Goal: Task Accomplishment & Management: Complete application form

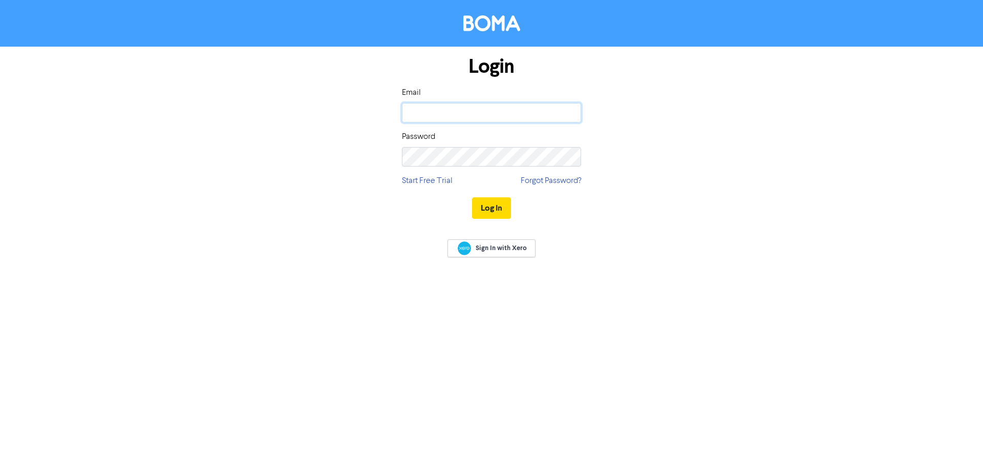
click at [453, 118] on input "email" at bounding box center [491, 112] width 179 height 19
type input "[PERSON_NAME][EMAIL_ADDRESS][PERSON_NAME][DOMAIN_NAME]"
click at [493, 207] on button "Log In" at bounding box center [491, 208] width 39 height 22
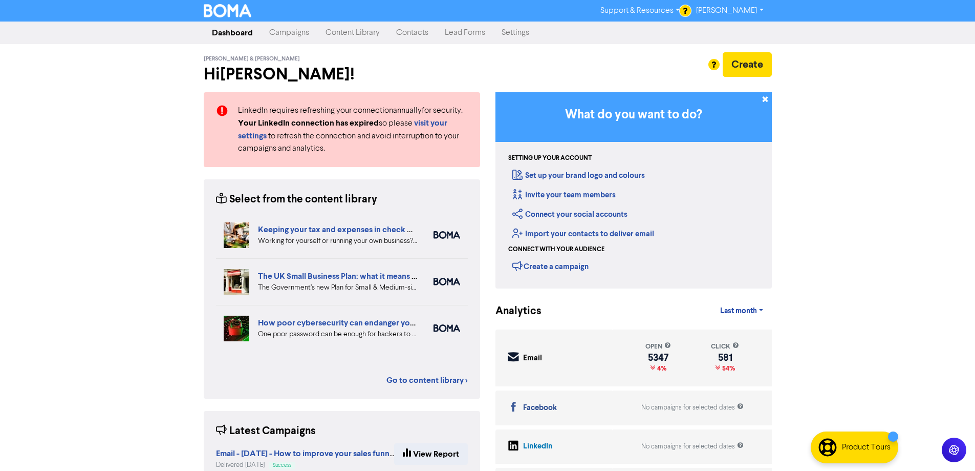
click at [409, 28] on link "Contacts" at bounding box center [412, 33] width 49 height 20
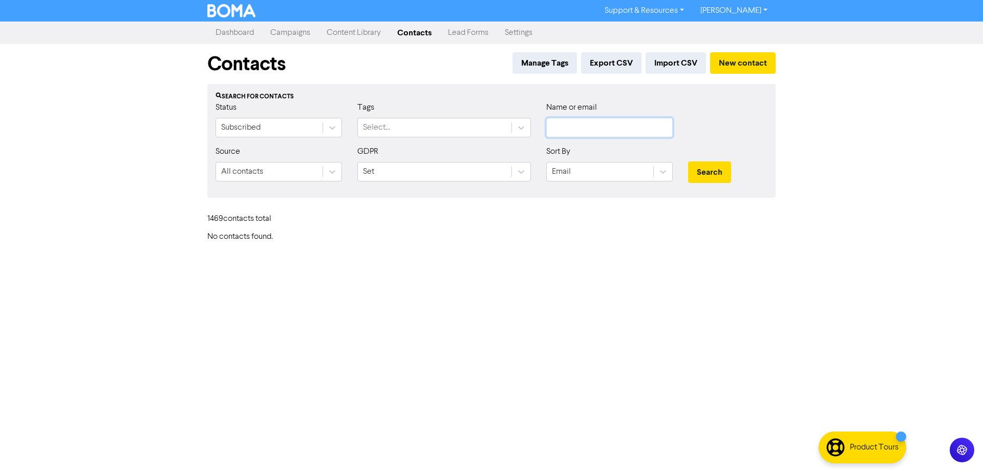
click at [587, 124] on input "text" at bounding box center [609, 127] width 126 height 19
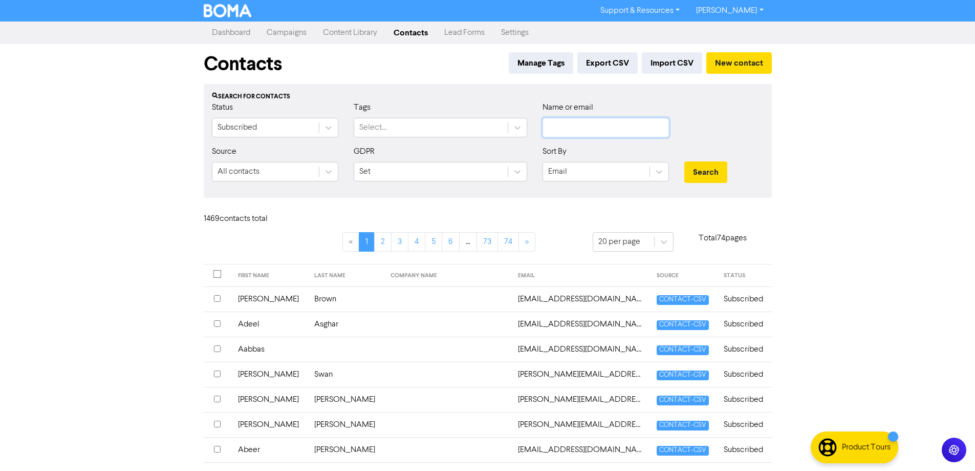
paste input "[PERSON_NAME]"
click at [685, 161] on button "Search" at bounding box center [706, 172] width 43 height 22
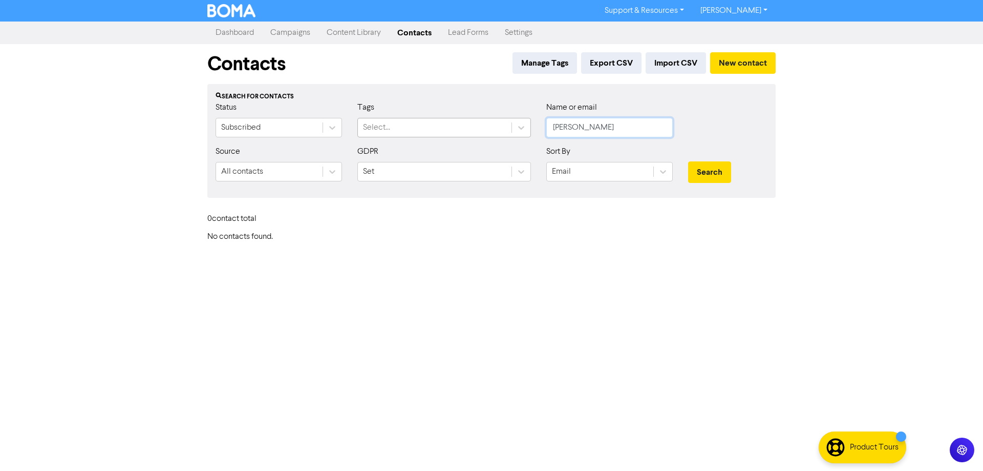
drag, startPoint x: 627, startPoint y: 125, endPoint x: 383, endPoint y: 134, distance: 244.4
click at [383, 134] on div "Status Subscribed Tags Select... Name or email [PERSON_NAME]" at bounding box center [491, 123] width 567 height 44
click at [688, 161] on button "Search" at bounding box center [709, 172] width 43 height 22
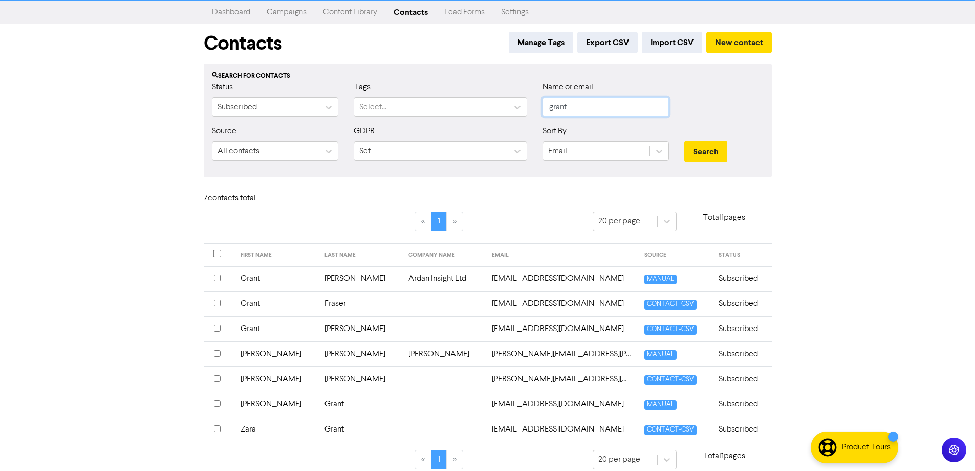
scroll to position [31, 0]
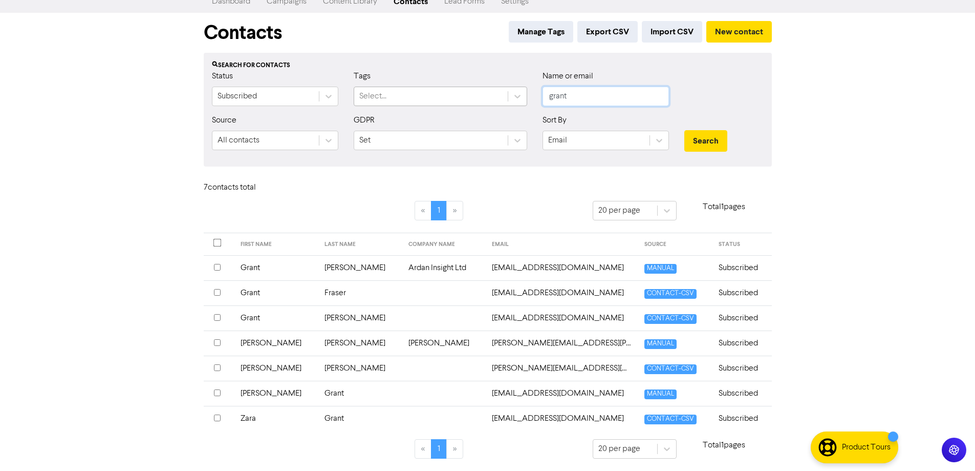
drag, startPoint x: 607, startPoint y: 95, endPoint x: 490, endPoint y: 101, distance: 116.9
click at [490, 101] on div "Status Subscribed Tags Select... Name or email grant" at bounding box center [487, 92] width 567 height 44
click at [685, 130] on button "Search" at bounding box center [706, 141] width 43 height 22
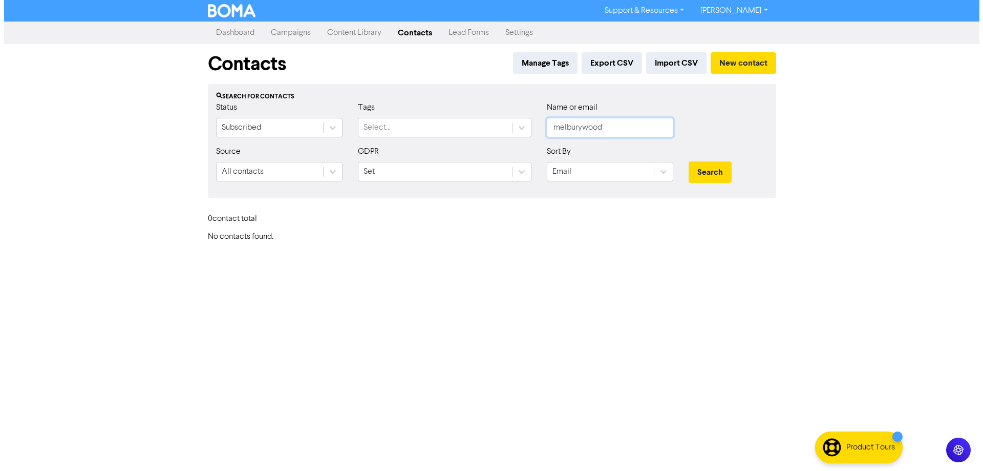
scroll to position [0, 0]
drag, startPoint x: 613, startPoint y: 129, endPoint x: 344, endPoint y: 134, distance: 268.9
click at [344, 134] on div "Status Subscribed Tags Select... Name or email melburywood" at bounding box center [491, 123] width 567 height 44
paste input "[PERSON_NAME]"
type input "[PERSON_NAME]"
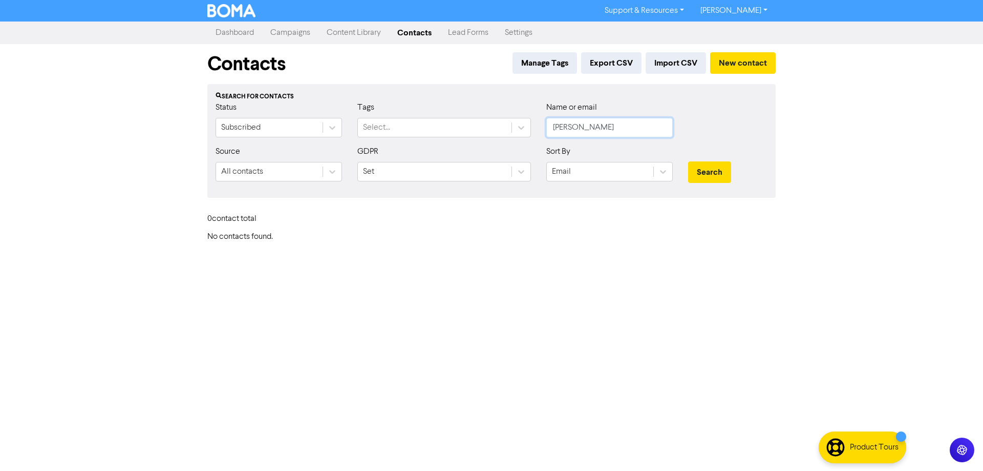
click at [688, 161] on button "Search" at bounding box center [709, 172] width 43 height 22
click at [712, 168] on button "Search" at bounding box center [709, 172] width 43 height 22
click at [777, 58] on div "Contacts Manage Tags Export CSV Import CSV New contact Search for contacts Stat…" at bounding box center [492, 143] width 584 height 198
click at [744, 62] on button "New contact" at bounding box center [743, 63] width 66 height 22
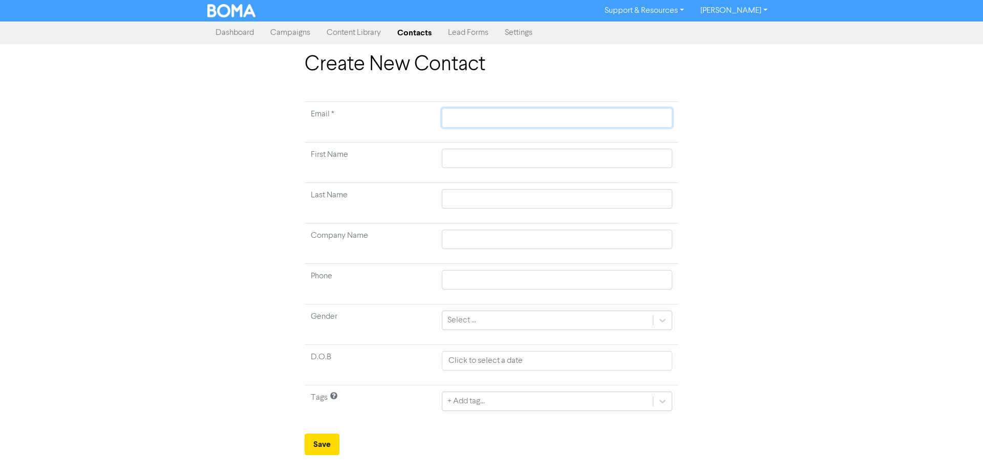
click at [530, 119] on input "text" at bounding box center [557, 117] width 230 height 19
paste input "[EMAIL_ADDRESS][DOMAIN_NAME]>"
type input "[EMAIL_ADDRESS][DOMAIN_NAME]>"
type input "[EMAIL_ADDRESS][DOMAIN_NAME]"
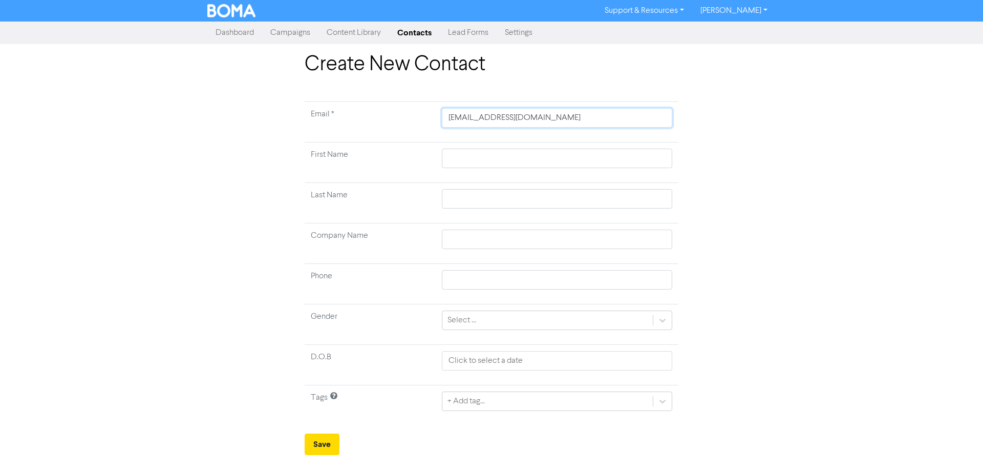
drag, startPoint x: 444, startPoint y: 116, endPoint x: 485, endPoint y: 118, distance: 41.5
click at [485, 118] on input "[EMAIL_ADDRESS][DOMAIN_NAME]" at bounding box center [557, 117] width 230 height 19
type input "[EMAIL_ADDRESS][DOMAIN_NAME]"
click at [488, 152] on input "text" at bounding box center [557, 157] width 230 height 19
paste input "[PERSON_NAME]"
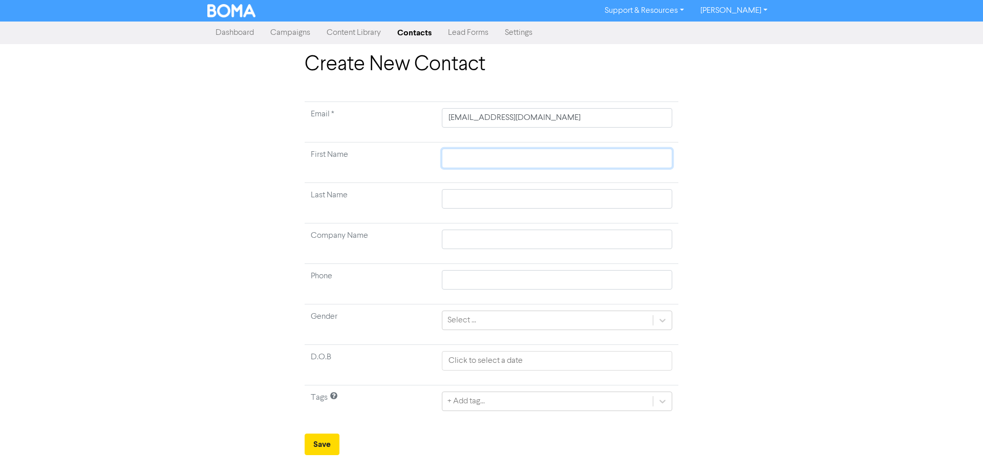
type input "[PERSON_NAME]"
drag, startPoint x: 486, startPoint y: 115, endPoint x: 496, endPoint y: 117, distance: 9.8
click at [496, 117] on input "[EMAIL_ADDRESS][DOMAIN_NAME]" at bounding box center [557, 117] width 230 height 19
click at [471, 196] on input "text" at bounding box center [557, 198] width 230 height 19
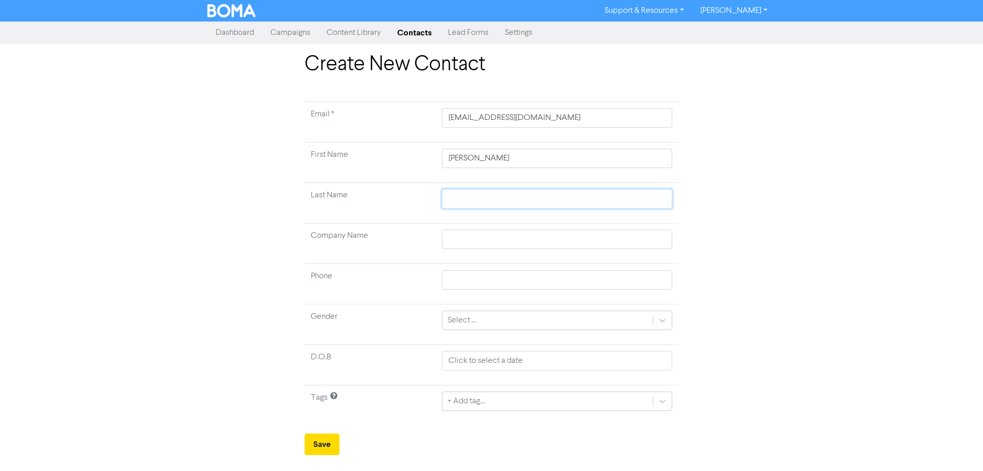
paste input "[PERSON_NAME]"
type input "[PERSON_NAME]"
type input "Ggill"
type input "[PERSON_NAME]"
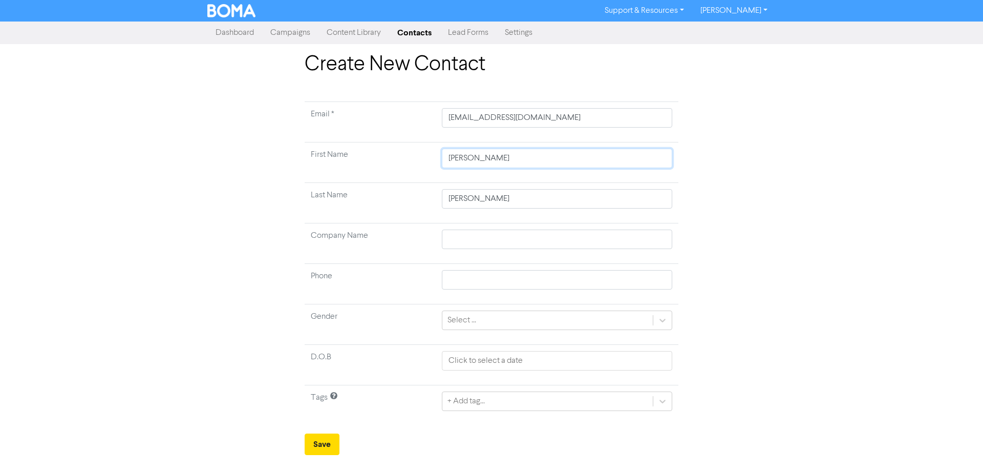
click at [455, 161] on input "[PERSON_NAME]" at bounding box center [557, 157] width 230 height 19
type input "[PERSON_NAME]"
click at [493, 252] on td at bounding box center [557, 243] width 243 height 40
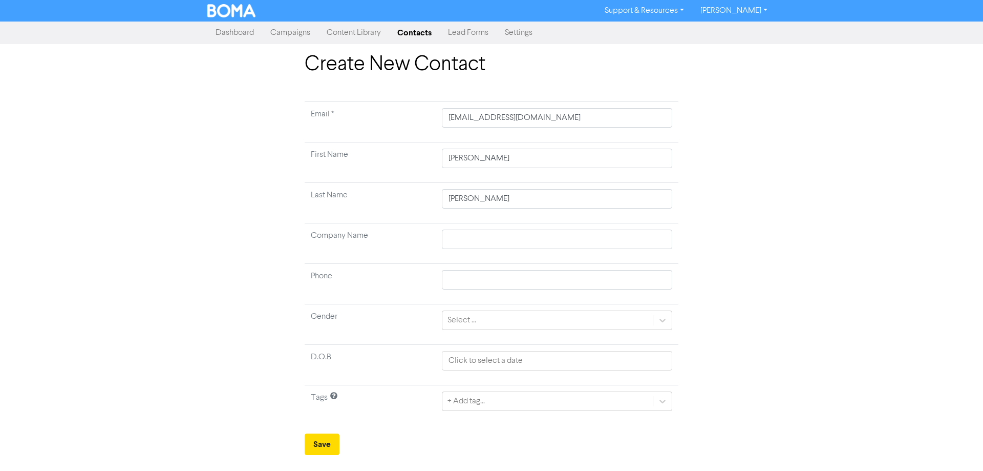
click at [493, 249] on td at bounding box center [557, 243] width 243 height 40
click at [500, 239] on input "text" at bounding box center [557, 238] width 230 height 19
drag, startPoint x: 504, startPoint y: 116, endPoint x: 551, endPoint y: 119, distance: 47.2
click at [551, 119] on input "[EMAIL_ADDRESS][DOMAIN_NAME]" at bounding box center [557, 117] width 230 height 19
click at [493, 234] on input "text" at bounding box center [557, 238] width 230 height 19
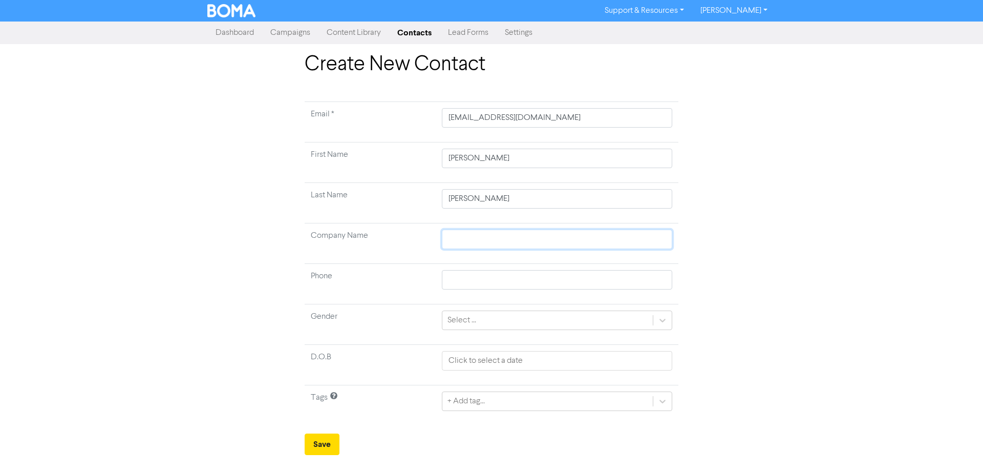
paste input "melburywood"
type input "melburywood"
type input "Mmelburywood"
type input "Melburywood"
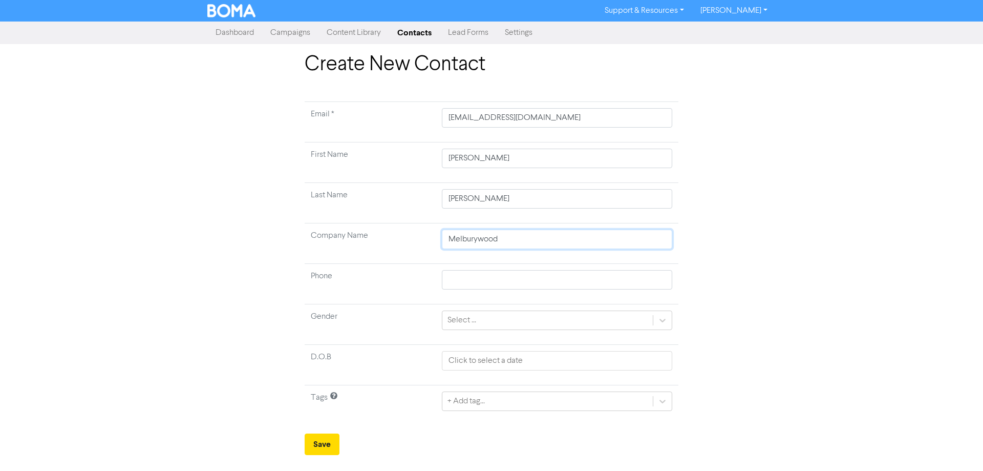
type input "Melbury wood"
type input "Melbury Wwood"
type input "Melbury Wood"
click at [507, 322] on div "Select ..." at bounding box center [547, 320] width 210 height 18
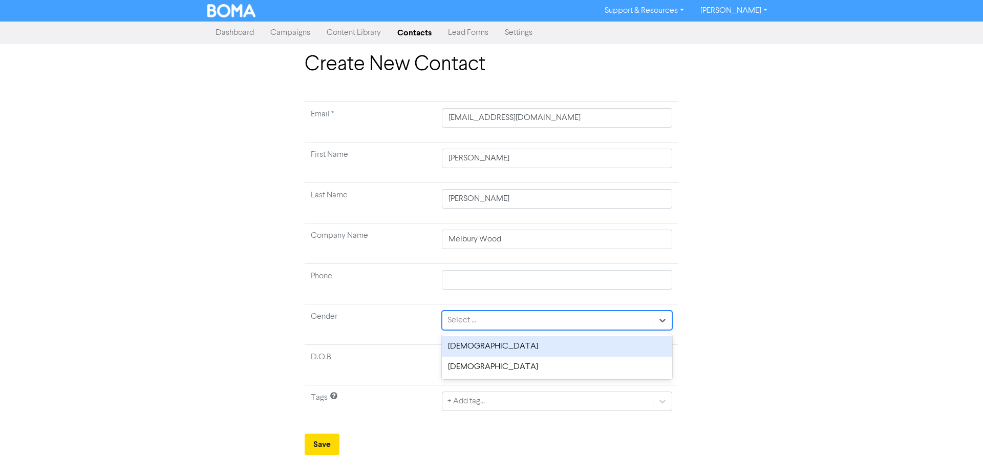
click at [497, 348] on div "[DEMOGRAPHIC_DATA]" at bounding box center [557, 346] width 230 height 20
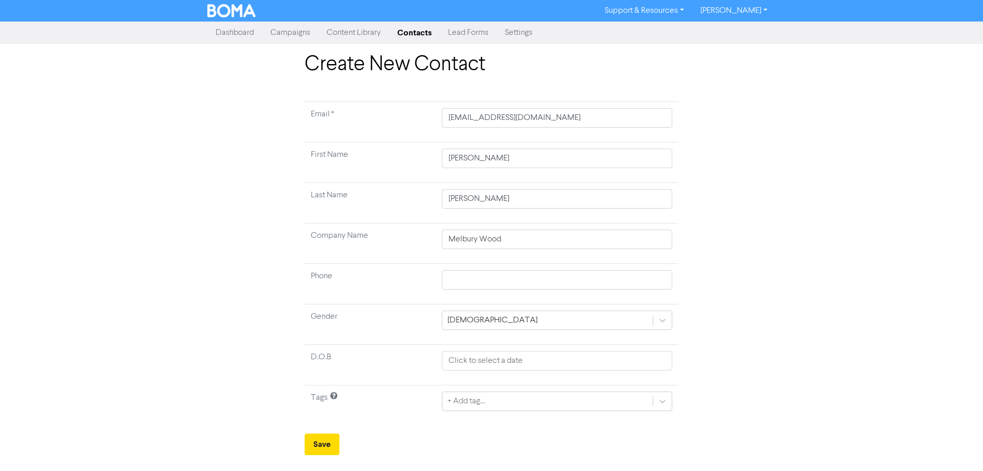
click at [357, 354] on td "D.O.B" at bounding box center [370, 365] width 131 height 40
click at [472, 399] on div "+ Add tag..." at bounding box center [557, 400] width 230 height 19
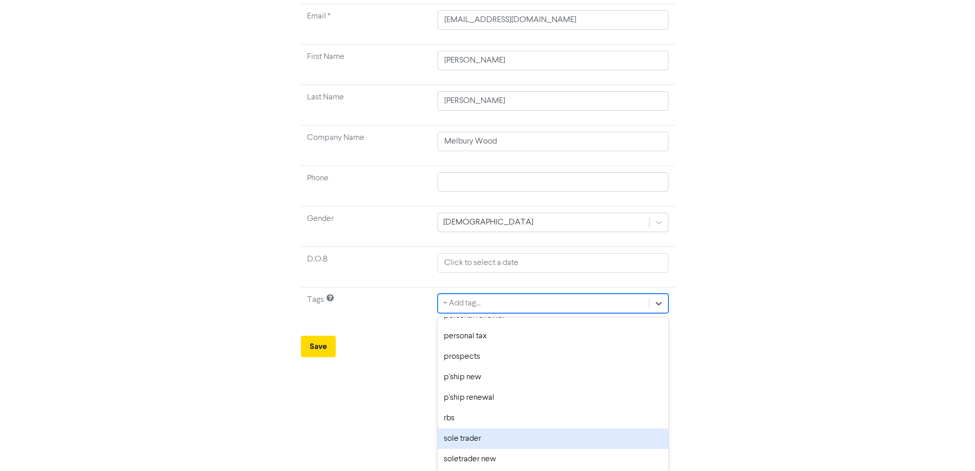
scroll to position [410, 0]
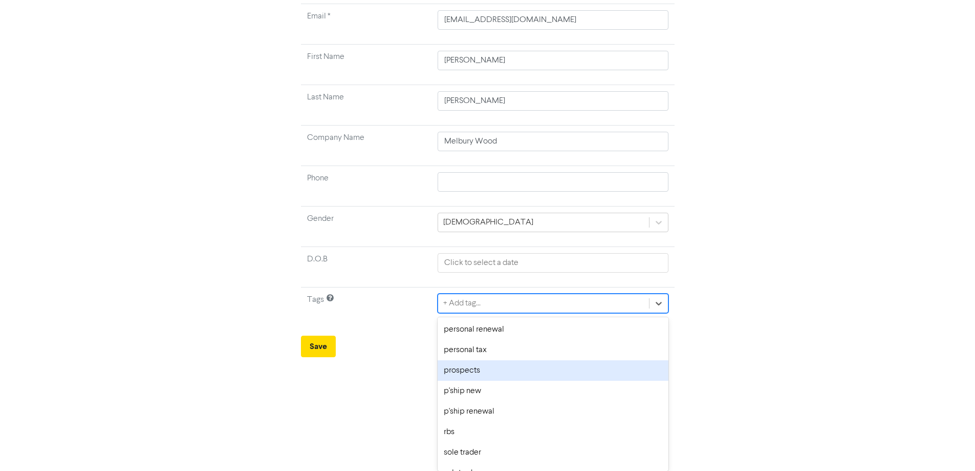
click at [480, 368] on div "prospects" at bounding box center [553, 370] width 230 height 20
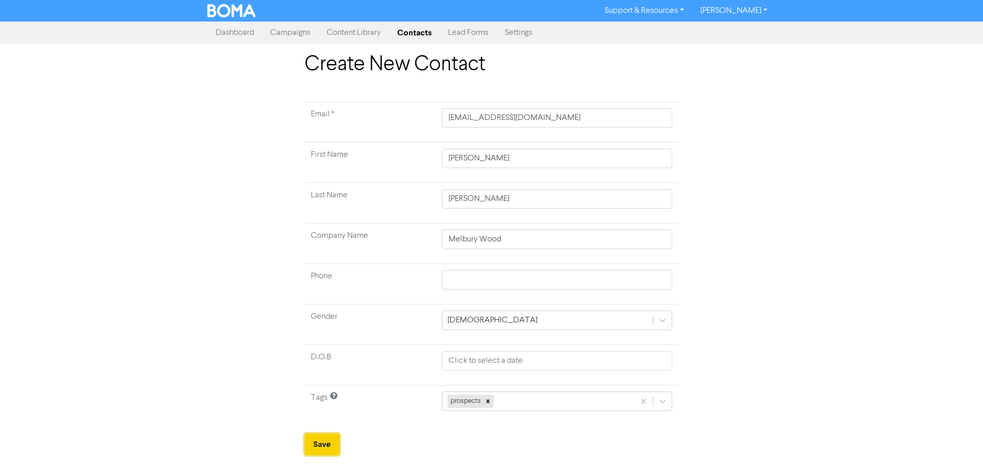
click at [318, 441] on button "Save" at bounding box center [322, 444] width 35 height 22
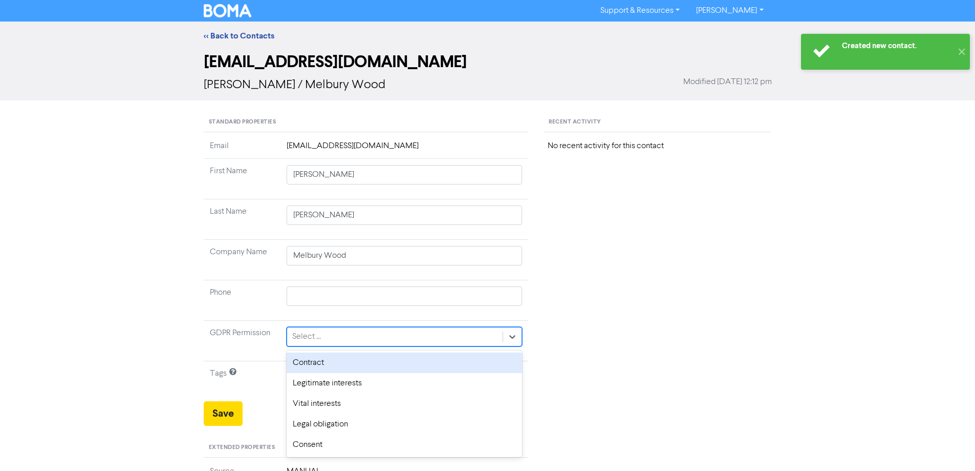
click at [366, 333] on div "Select ..." at bounding box center [395, 336] width 216 height 18
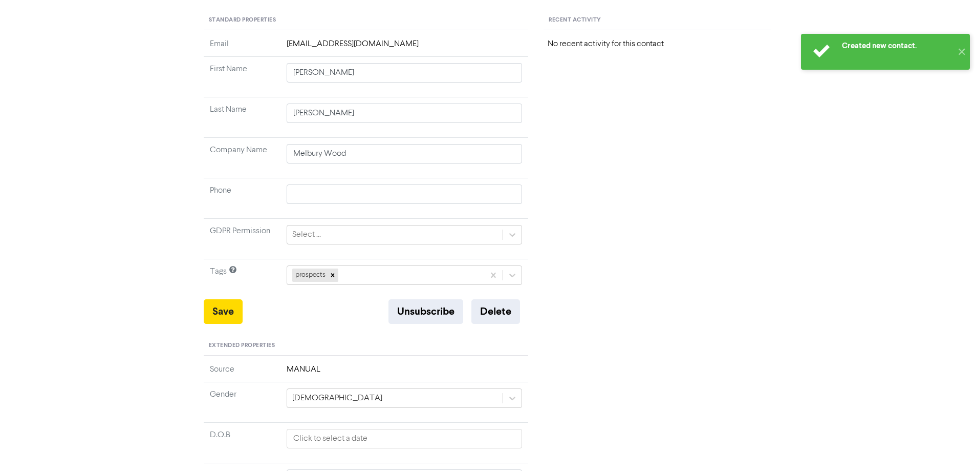
scroll to position [102, 0]
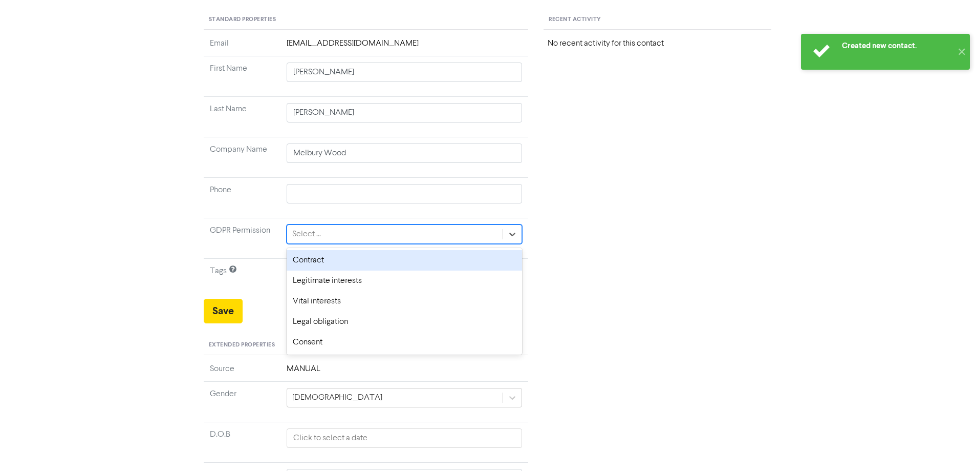
click at [329, 235] on div "Select ..." at bounding box center [395, 234] width 216 height 18
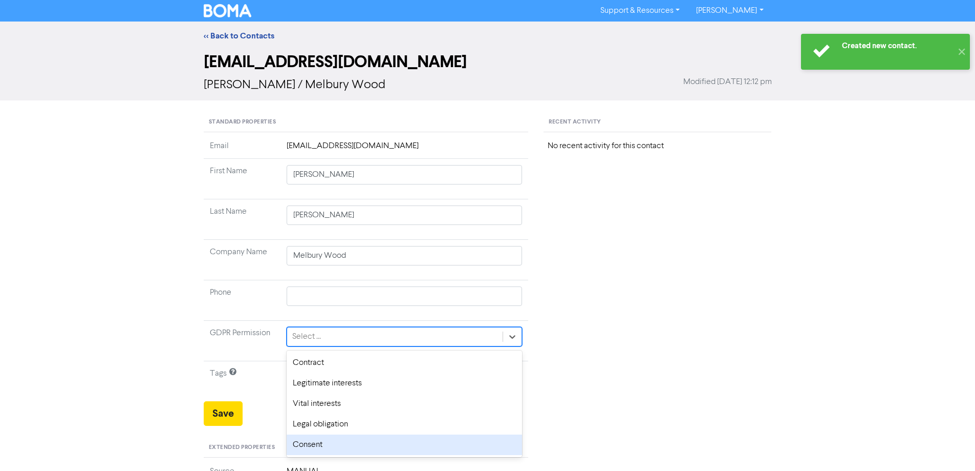
click at [314, 441] on div "Consent" at bounding box center [405, 444] width 236 height 20
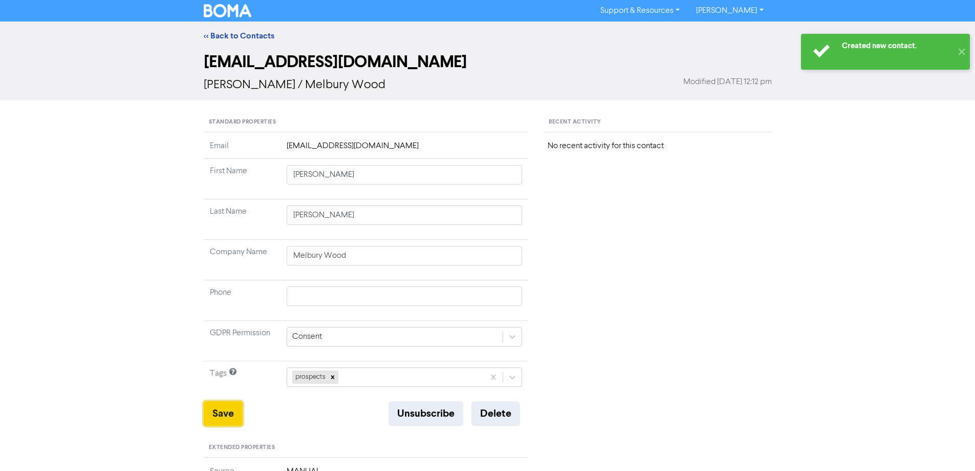
click at [213, 415] on button "Save" at bounding box center [223, 413] width 39 height 25
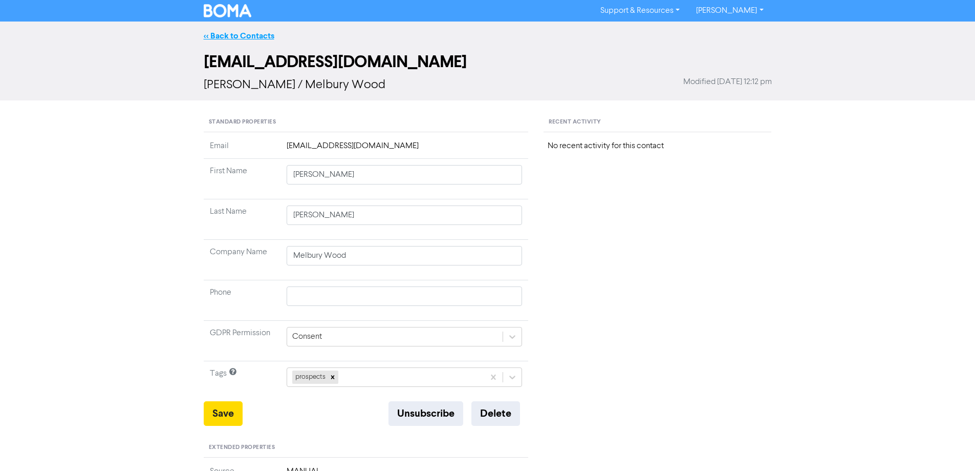
click at [226, 37] on link "<< Back to Contacts" at bounding box center [239, 36] width 71 height 10
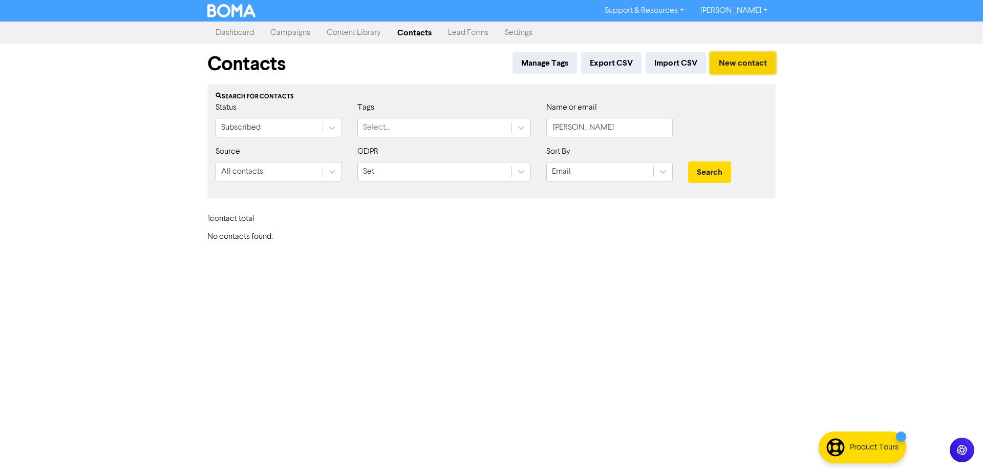
click at [754, 71] on button "New contact" at bounding box center [743, 63] width 66 height 22
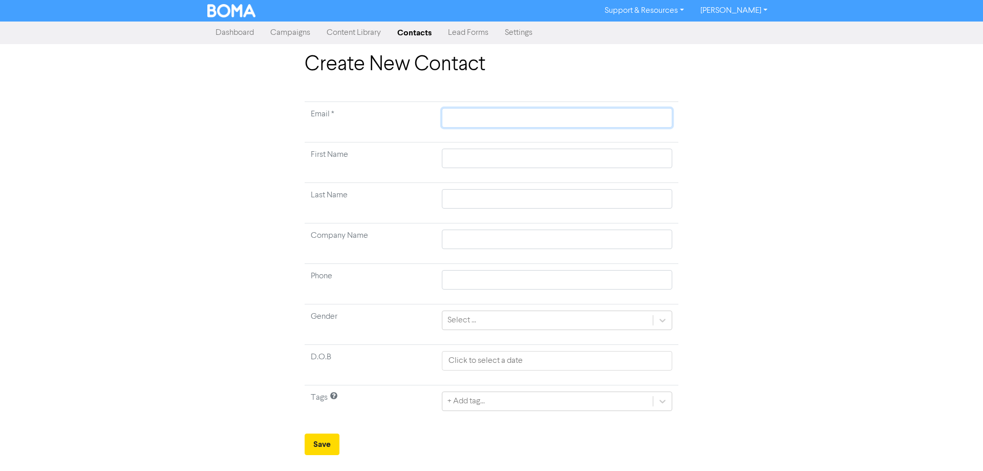
click at [499, 113] on input "text" at bounding box center [557, 117] width 230 height 19
paste input "[EMAIL_ADDRESS][DOMAIN_NAME]>"
type input "[EMAIL_ADDRESS][DOMAIN_NAME]>"
type input "[EMAIL_ADDRESS][DOMAIN_NAME]"
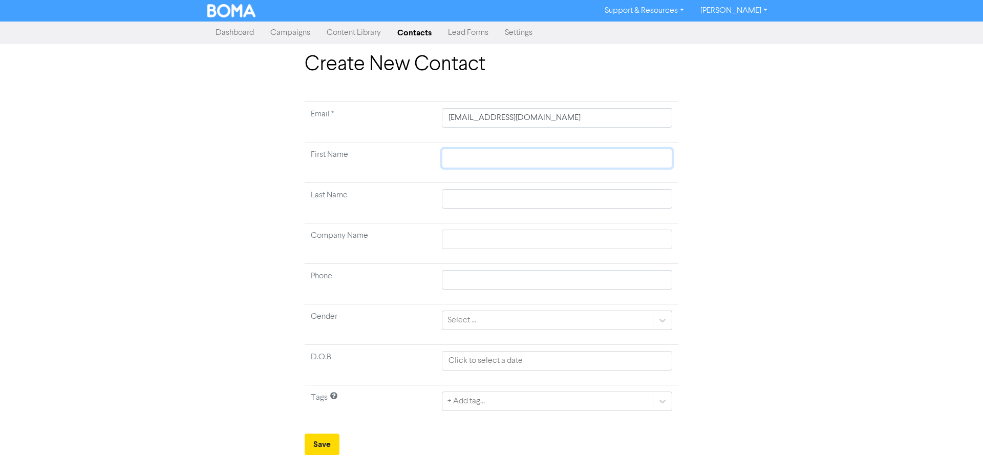
click at [490, 160] on input "text" at bounding box center [557, 157] width 230 height 19
paste input "[EMAIL_ADDRESS][DOMAIN_NAME]>"
type input "[EMAIL_ADDRESS][DOMAIN_NAME]>"
click at [476, 201] on input "text" at bounding box center [557, 198] width 230 height 19
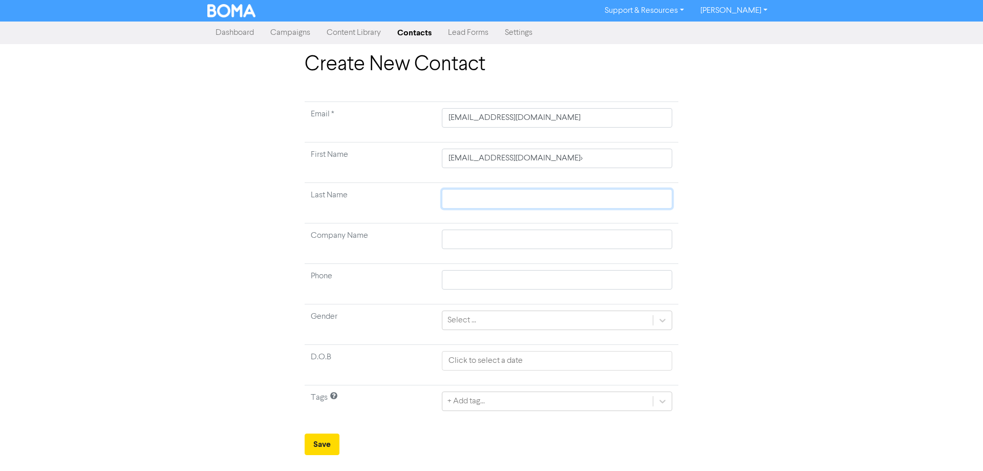
paste input "[EMAIL_ADDRESS][DOMAIN_NAME]>"
type input "[EMAIL_ADDRESS][DOMAIN_NAME]>"
click at [450, 158] on input "[EMAIL_ADDRESS][DOMAIN_NAME]>" at bounding box center [557, 157] width 230 height 19
type input "[EMAIL_ADDRESS][DOMAIN_NAME]>"
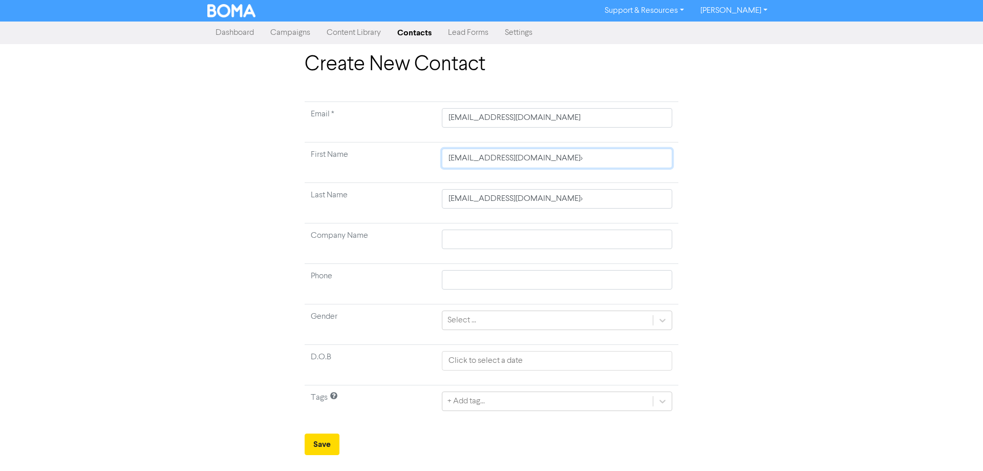
type input "[EMAIL_ADDRESS][DOMAIN_NAME]>"
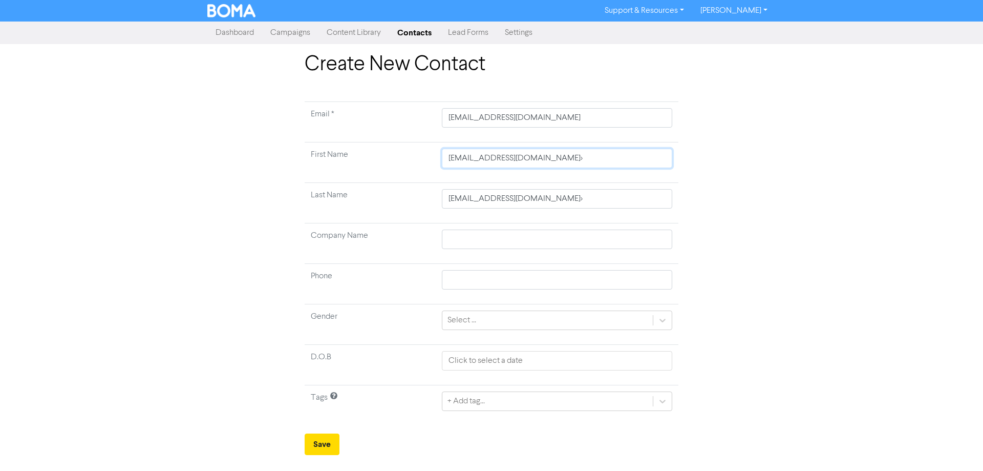
type input "[EMAIL_ADDRESS][DOMAIN_NAME]>"
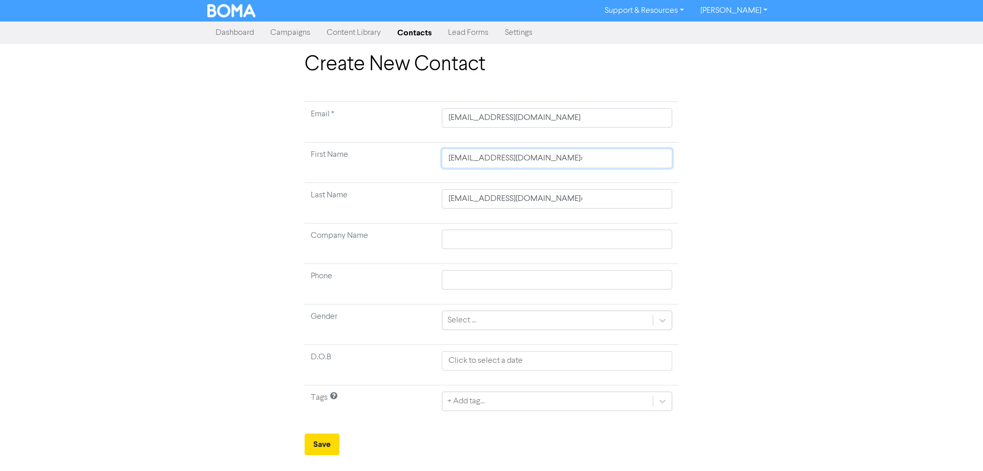
type input "[EMAIL_ADDRESS][DOMAIN_NAME]>"
type input "[DOMAIN_NAME]>"
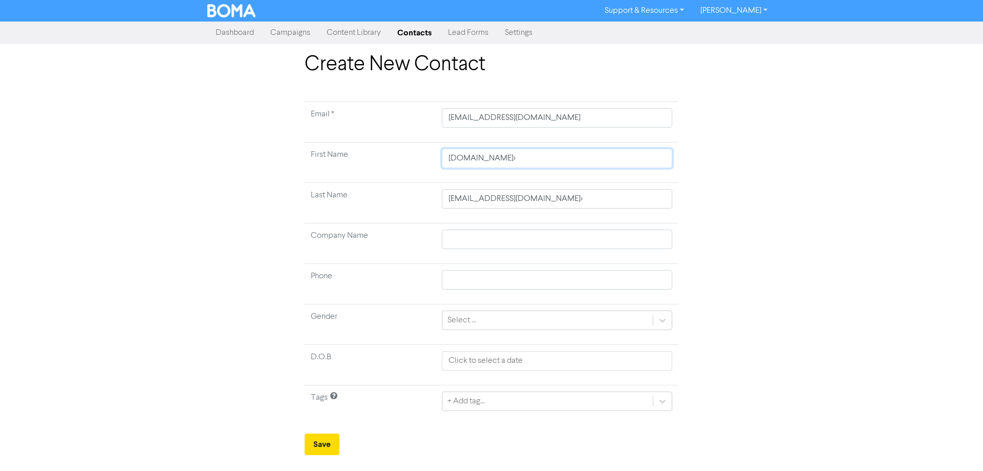
type input "[DOMAIN_NAME]>"
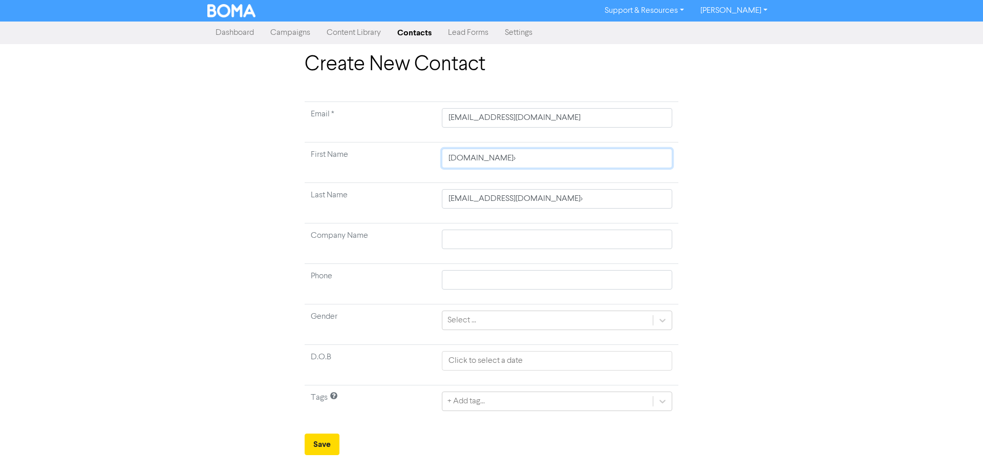
type input "[DOMAIN_NAME]>"
type input "Grantcom>"
type input "[PERSON_NAME]>"
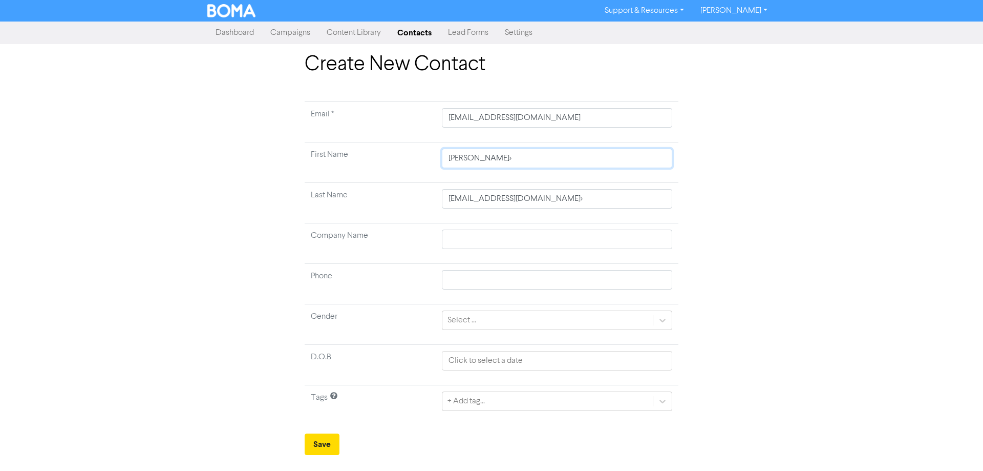
type input "Grantm>"
type input "Grant>"
type input "Grant"
type input "[EMAIL_ADDRESS][DOMAIN_NAME]>"
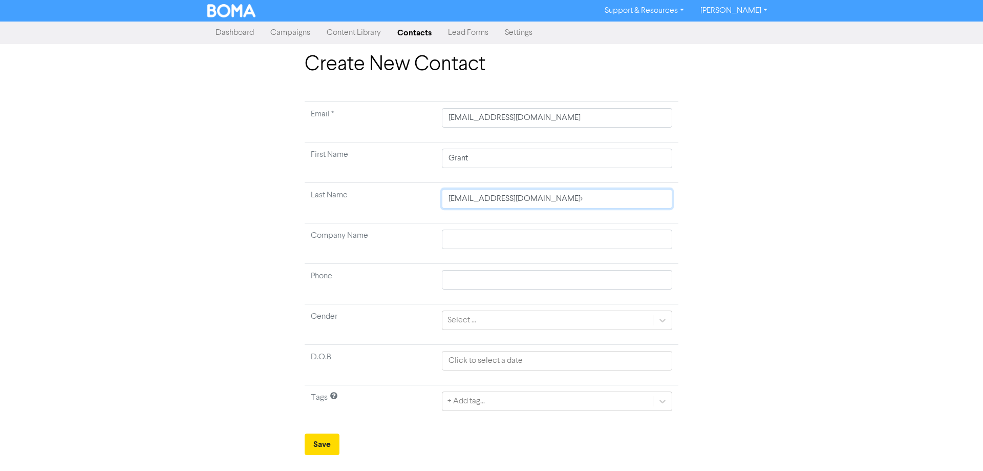
type input "[EMAIL_ADDRESS][DOMAIN_NAME]>"
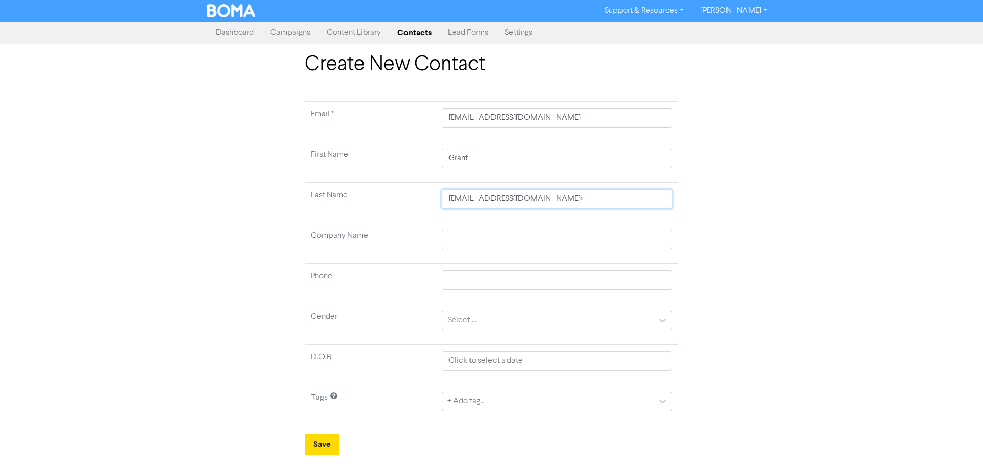
type input "[EMAIL_ADDRESS][DOMAIN_NAME]>"
type input "[DOMAIN_NAME]>"
paste input "[EMAIL_ADDRESS][DOMAIN_NAME]>"
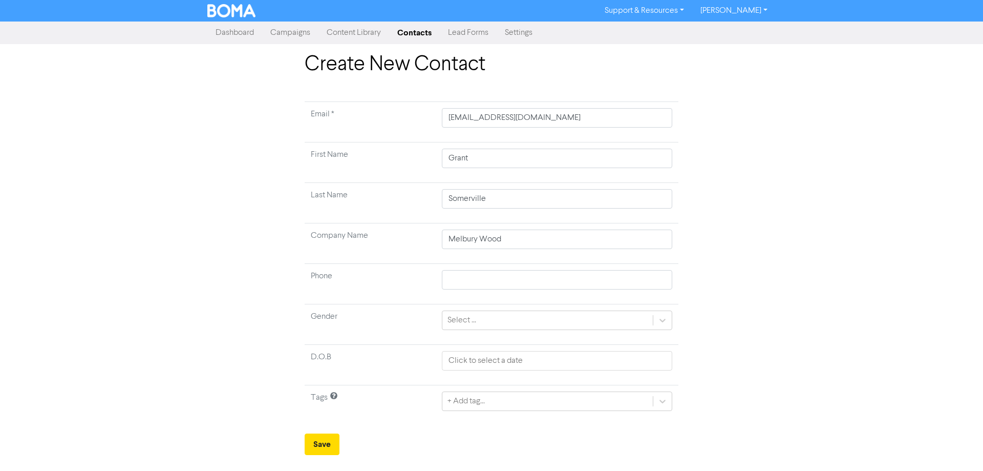
click at [527, 265] on td at bounding box center [557, 284] width 243 height 40
click at [513, 316] on div "Select ..." at bounding box center [547, 320] width 210 height 18
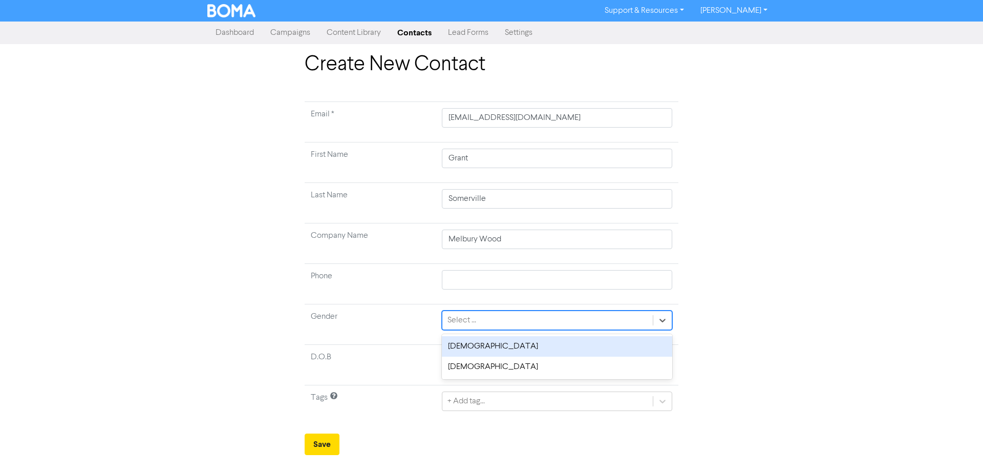
click at [505, 343] on div "[DEMOGRAPHIC_DATA]" at bounding box center [557, 346] width 230 height 20
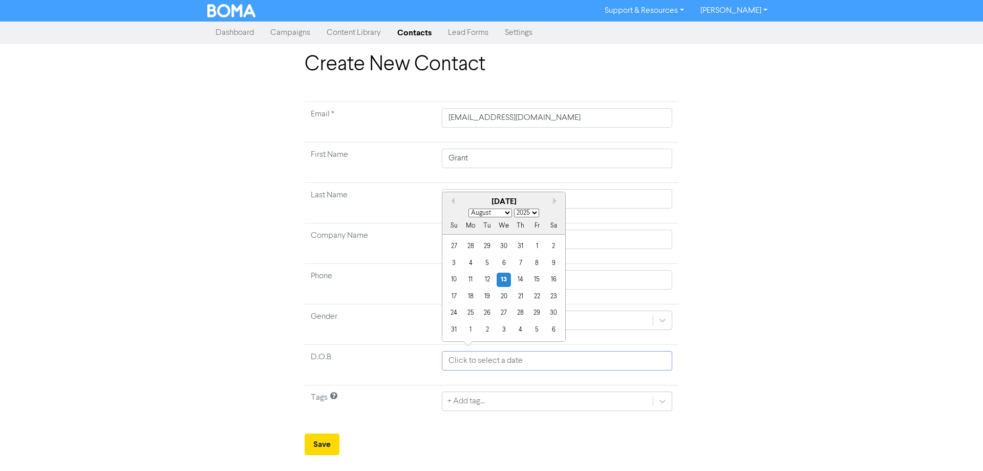
click at [520, 362] on input "text" at bounding box center [557, 360] width 230 height 19
click at [486, 403] on div "+ Add tag..." at bounding box center [557, 400] width 230 height 19
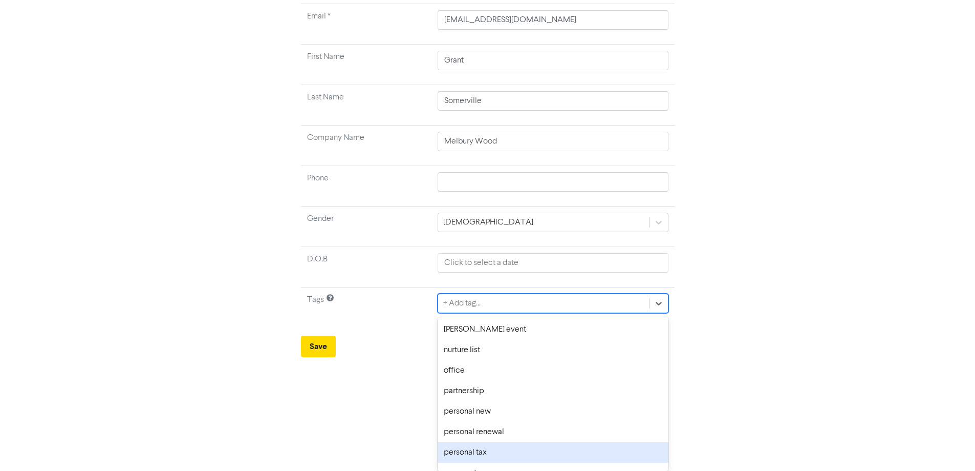
scroll to position [358, 0]
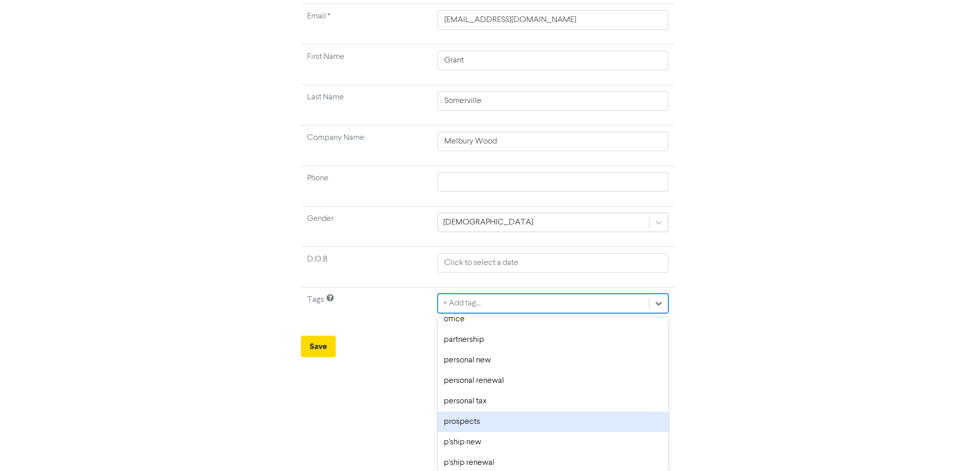
click at [485, 420] on div "prospects" at bounding box center [553, 421] width 230 height 20
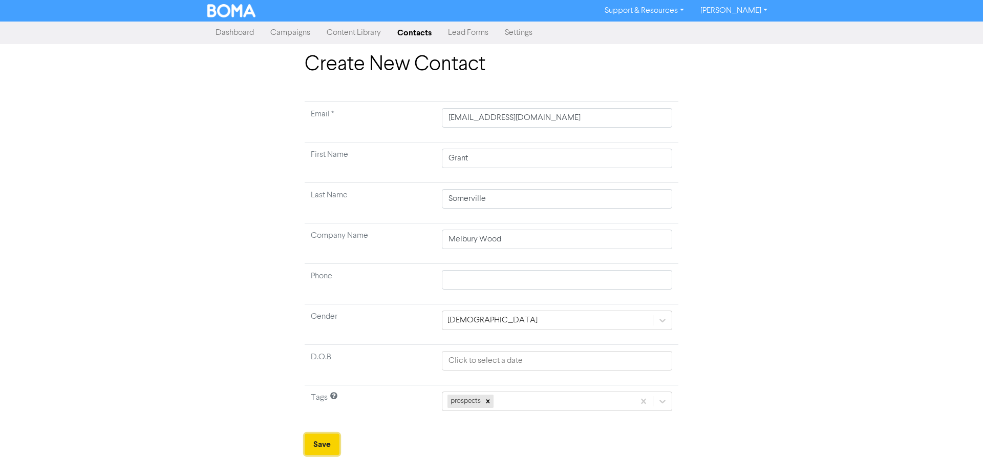
click at [321, 444] on button "Save" at bounding box center [322, 444] width 35 height 22
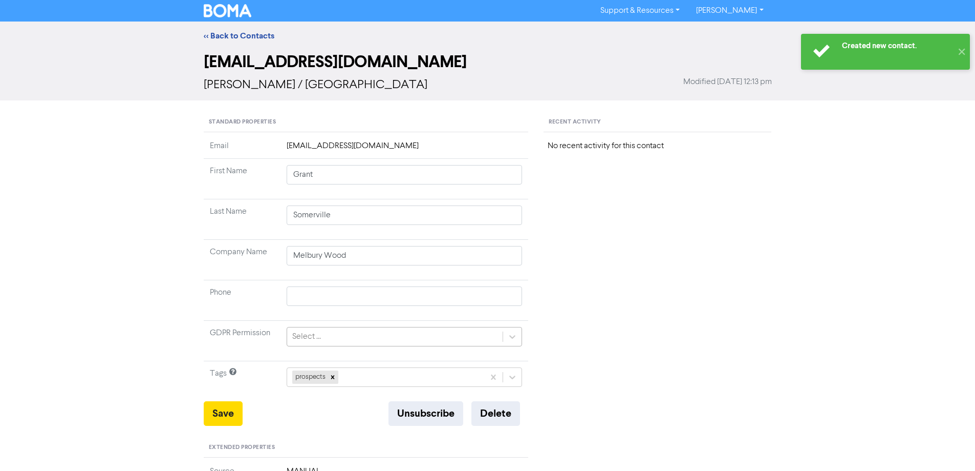
click at [379, 339] on div "Select ..." at bounding box center [395, 336] width 216 height 18
click at [367, 341] on div "Select ..." at bounding box center [395, 336] width 216 height 18
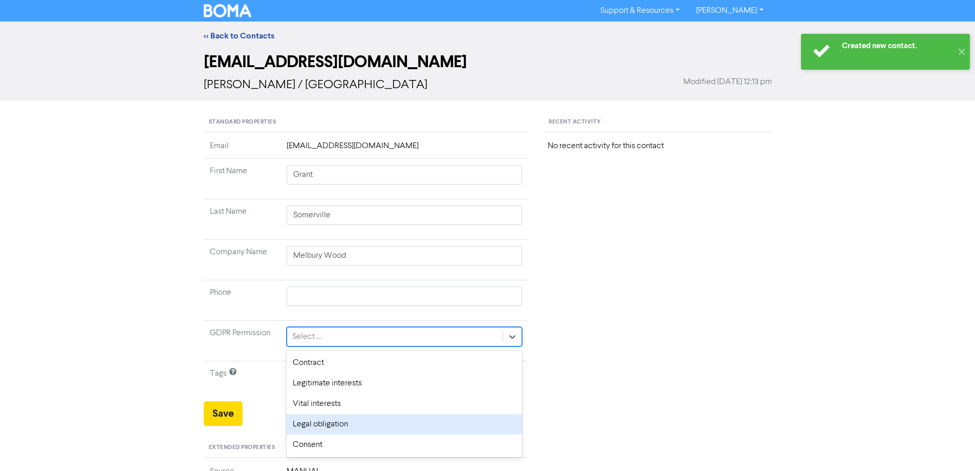
click at [334, 443] on div "Consent" at bounding box center [405, 444] width 236 height 20
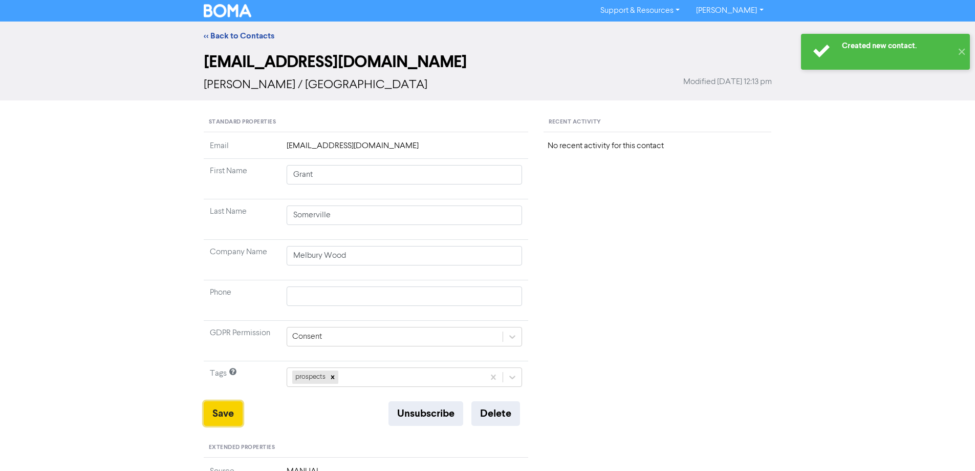
click at [219, 415] on button "Save" at bounding box center [223, 413] width 39 height 25
